Goal: Transaction & Acquisition: Book appointment/travel/reservation

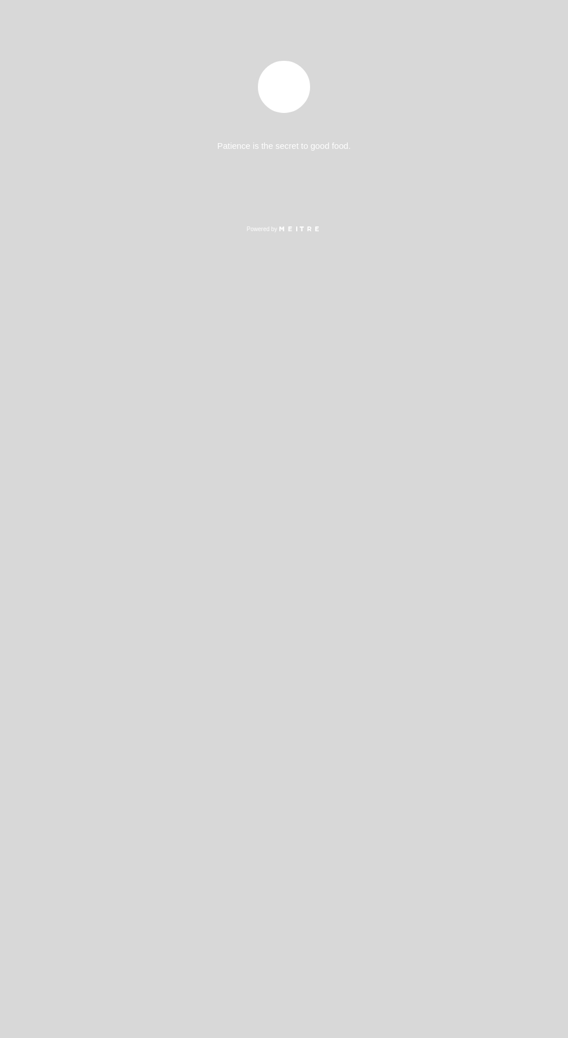
select select "es"
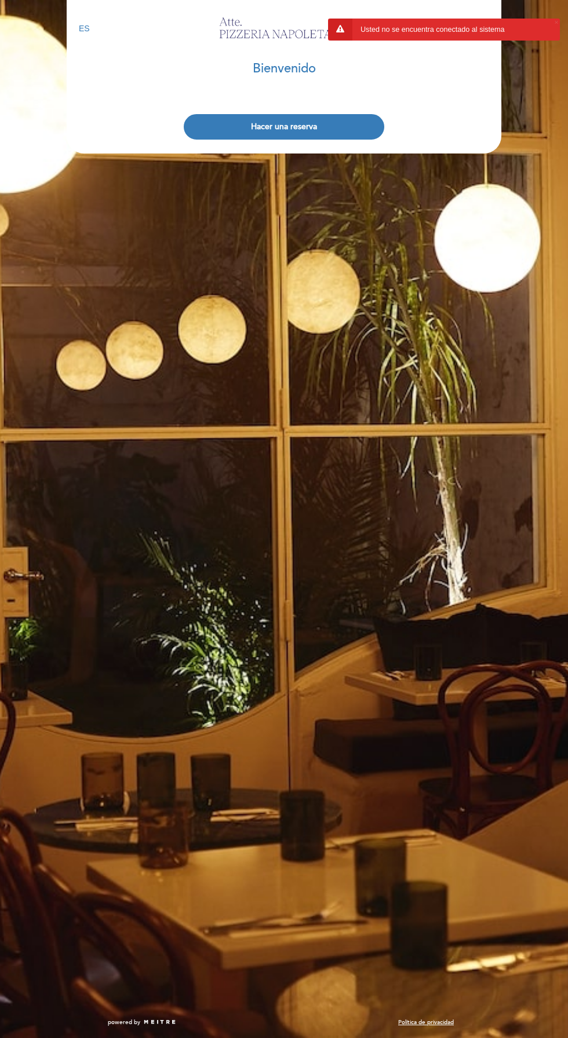
click at [266, 136] on button "Hacer una reserva" at bounding box center [284, 126] width 200 height 25
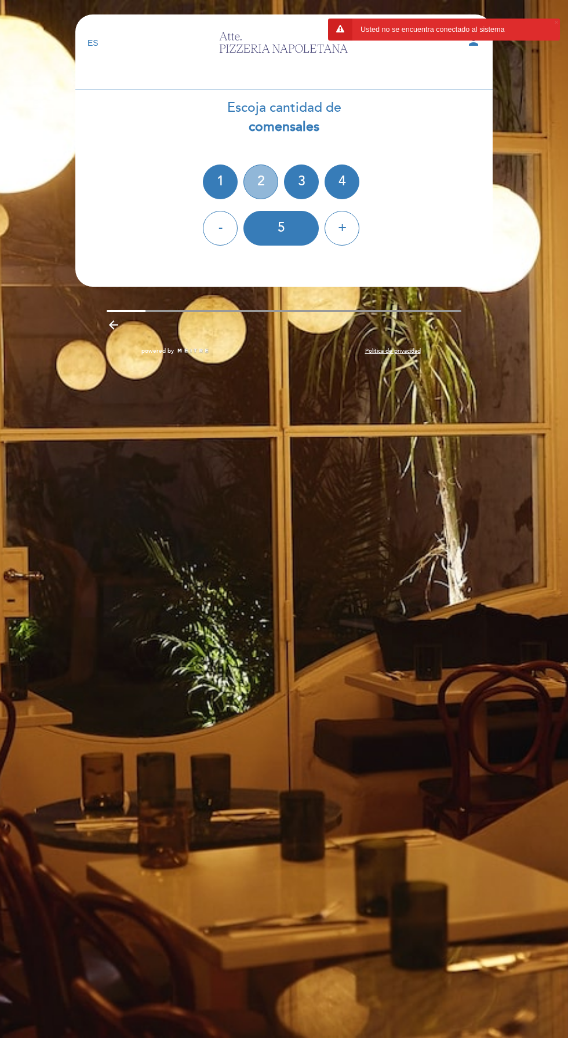
click at [260, 184] on div "2" at bounding box center [260, 181] width 35 height 35
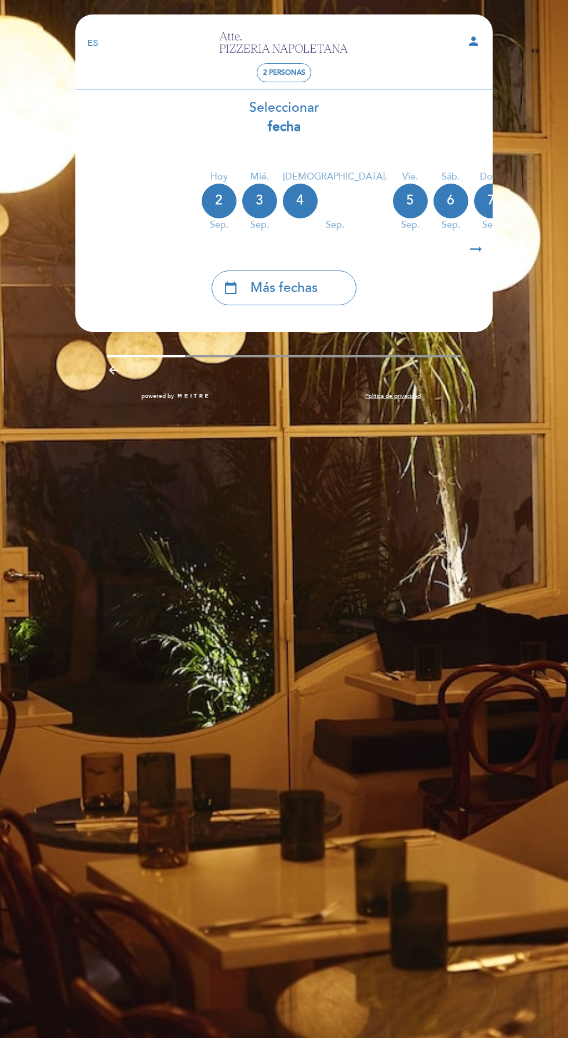
click at [251, 222] on div "sep." at bounding box center [259, 224] width 35 height 13
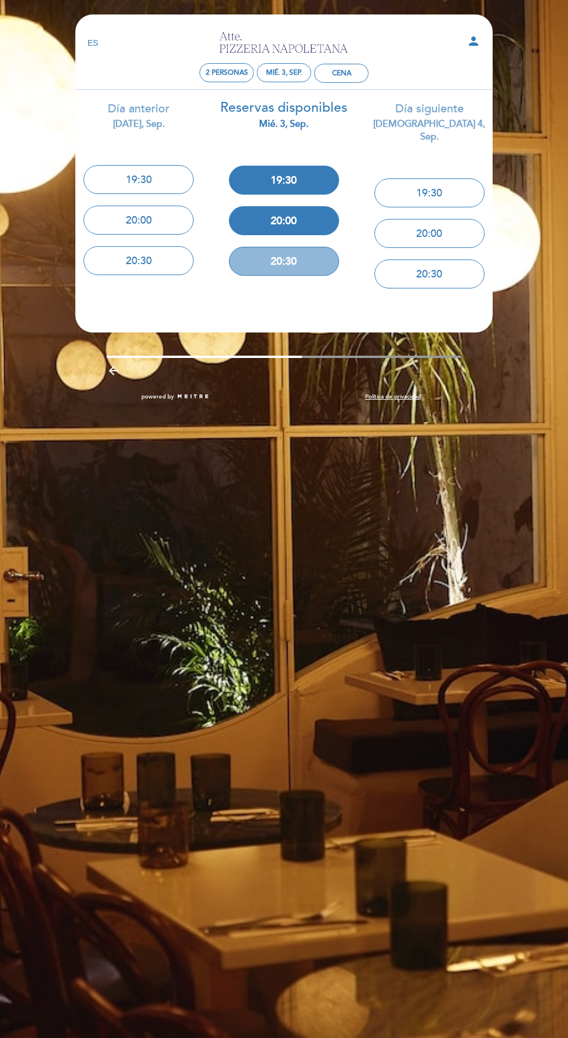
click at [308, 269] on button "20:30" at bounding box center [284, 261] width 110 height 29
